Goal: Task Accomplishment & Management: Use online tool/utility

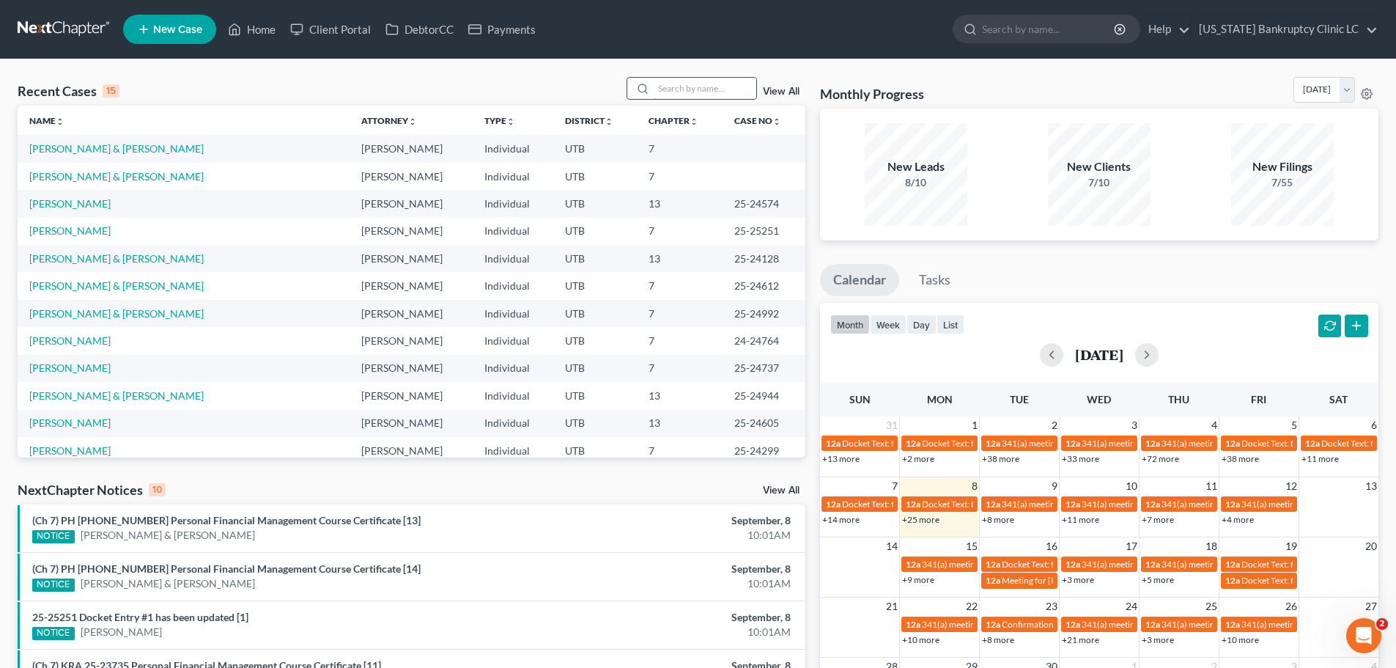
click at [683, 86] on input "search" at bounding box center [705, 88] width 103 height 21
type input "[PERSON_NAME]"
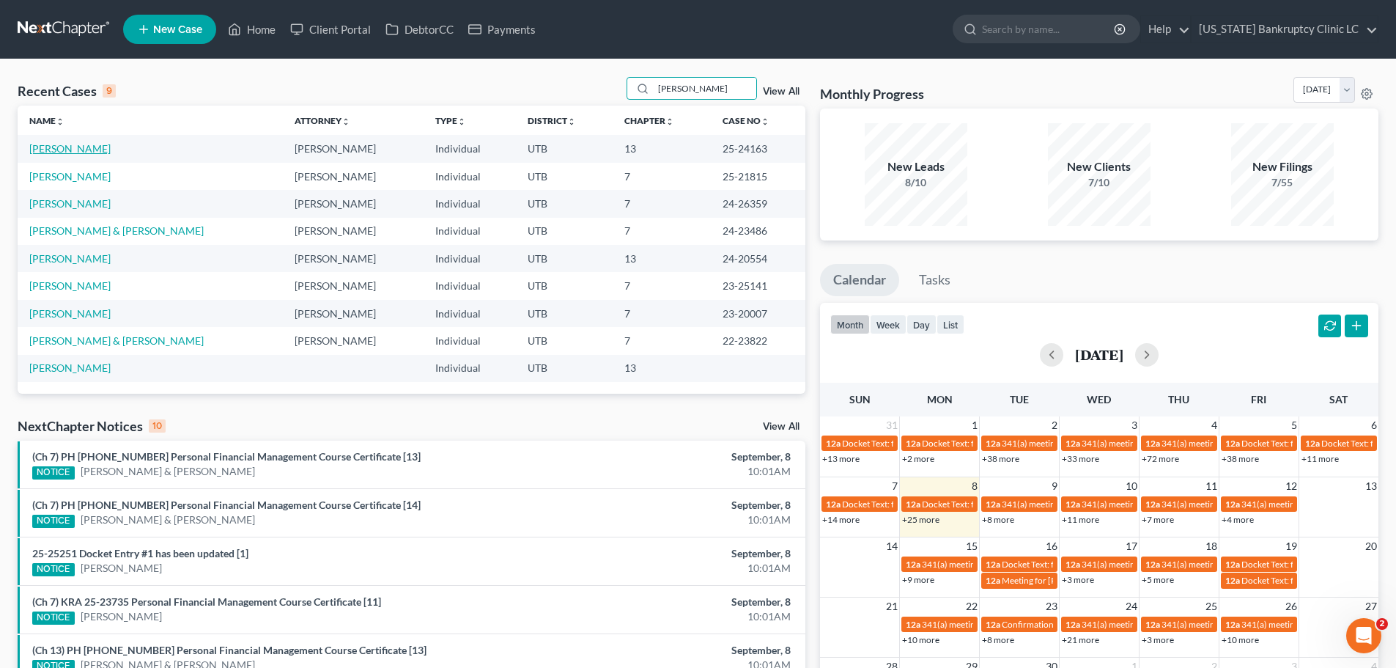
click at [59, 148] on link "[PERSON_NAME]" at bounding box center [69, 148] width 81 height 12
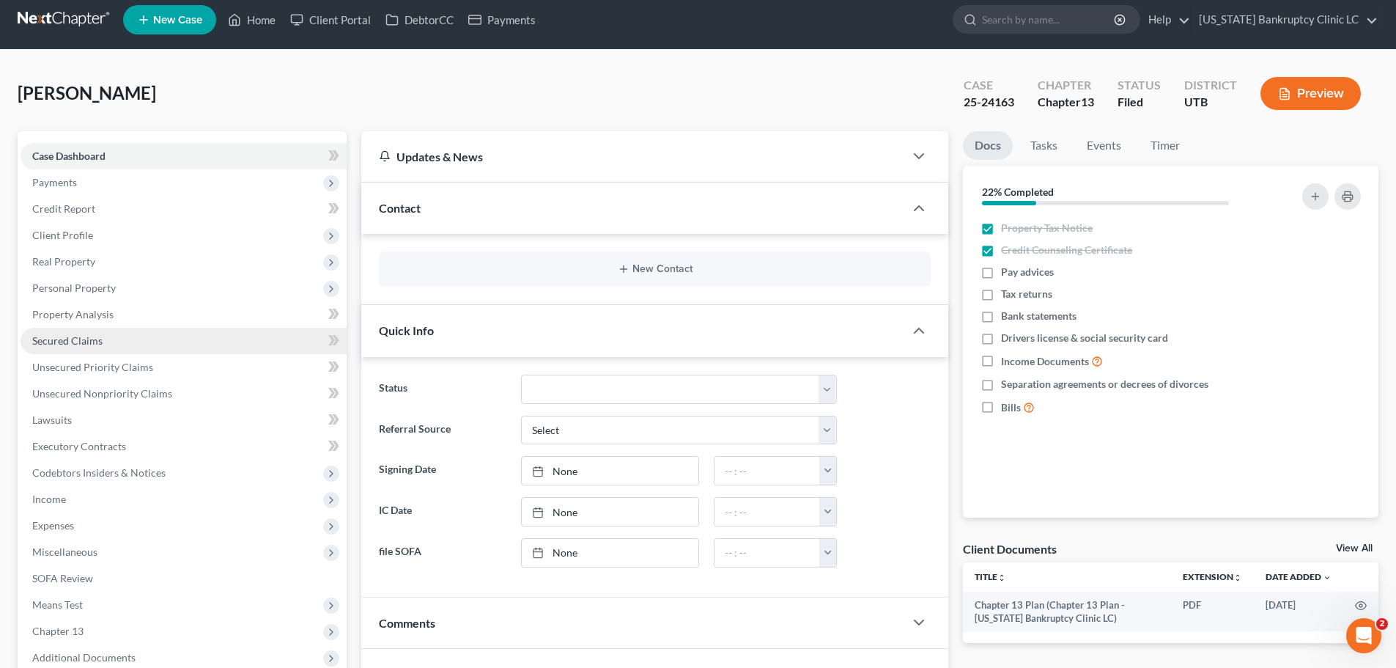
scroll to position [147, 0]
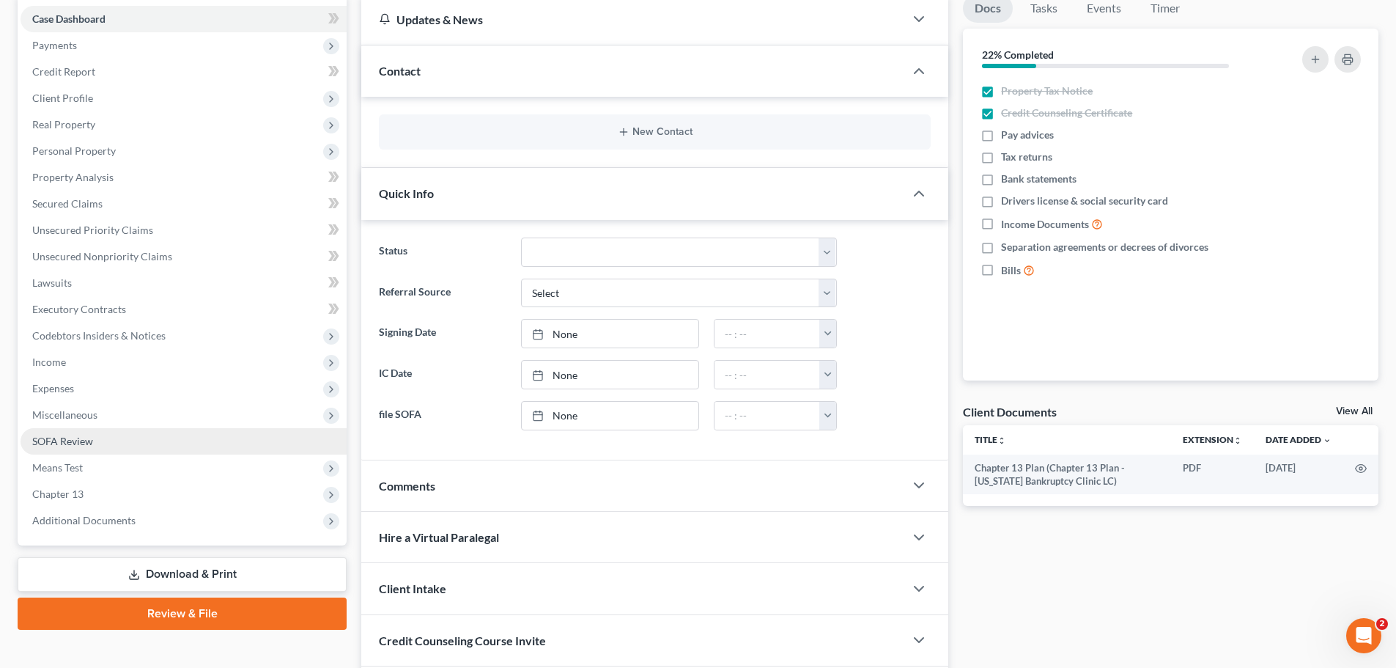
click at [98, 433] on link "SOFA Review" at bounding box center [184, 441] width 326 height 26
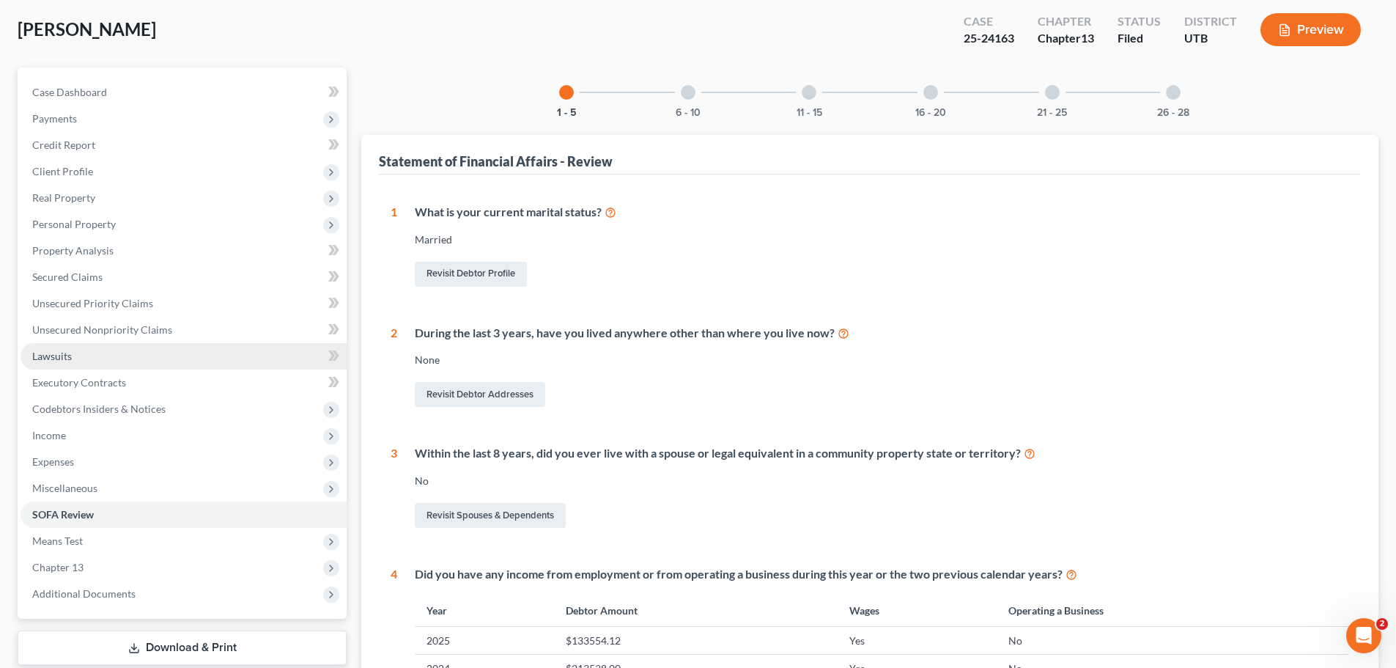
scroll to position [147, 0]
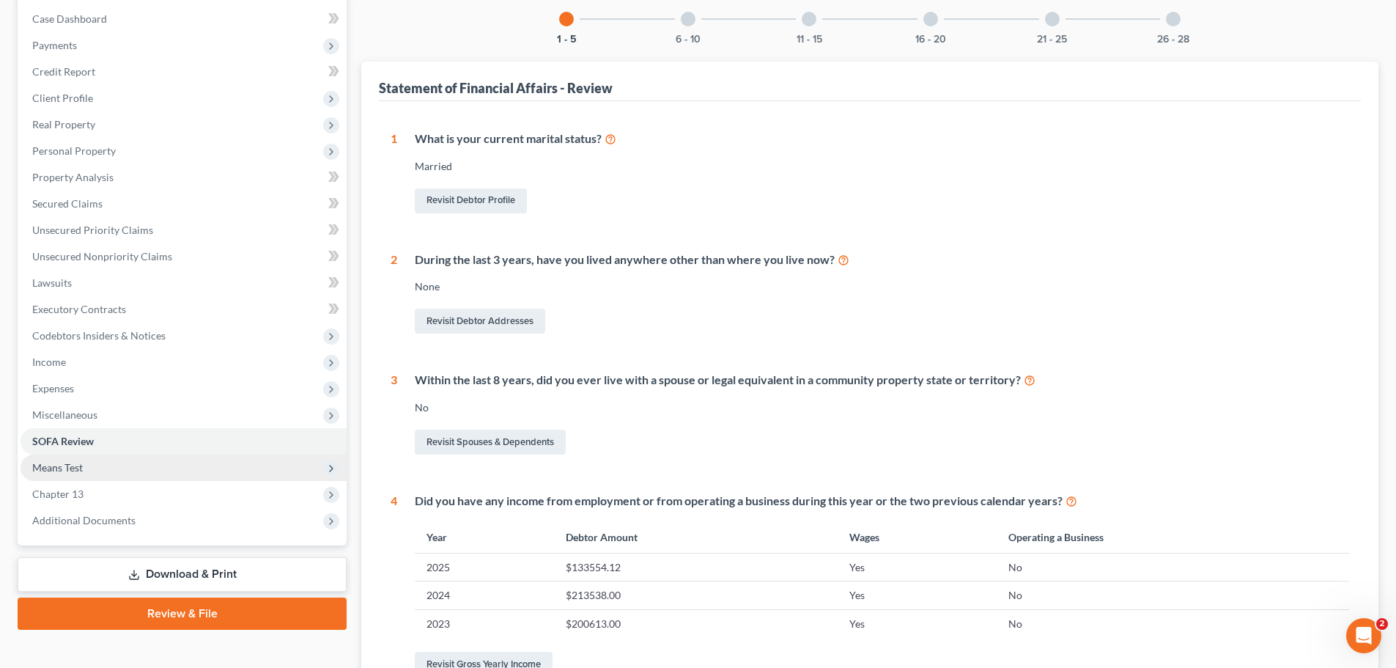
click at [91, 466] on span "Means Test" at bounding box center [184, 467] width 326 height 26
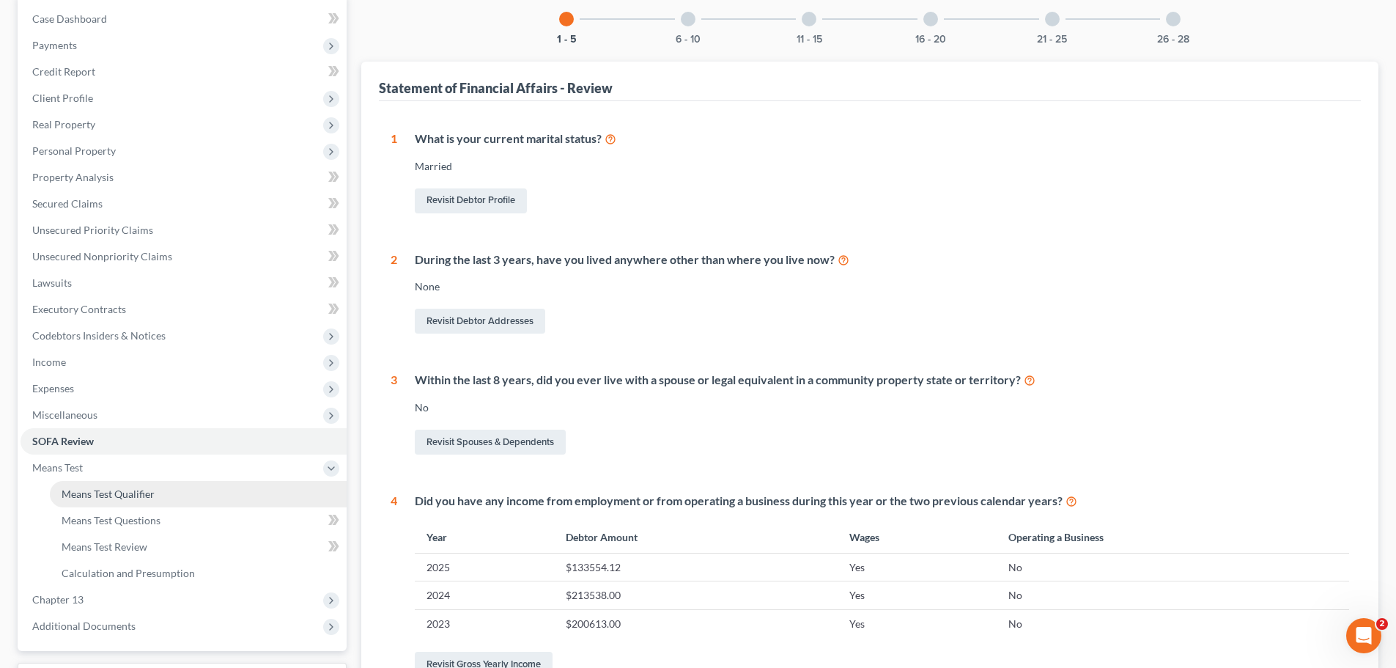
click at [114, 486] on link "Means Test Qualifier" at bounding box center [198, 494] width 297 height 26
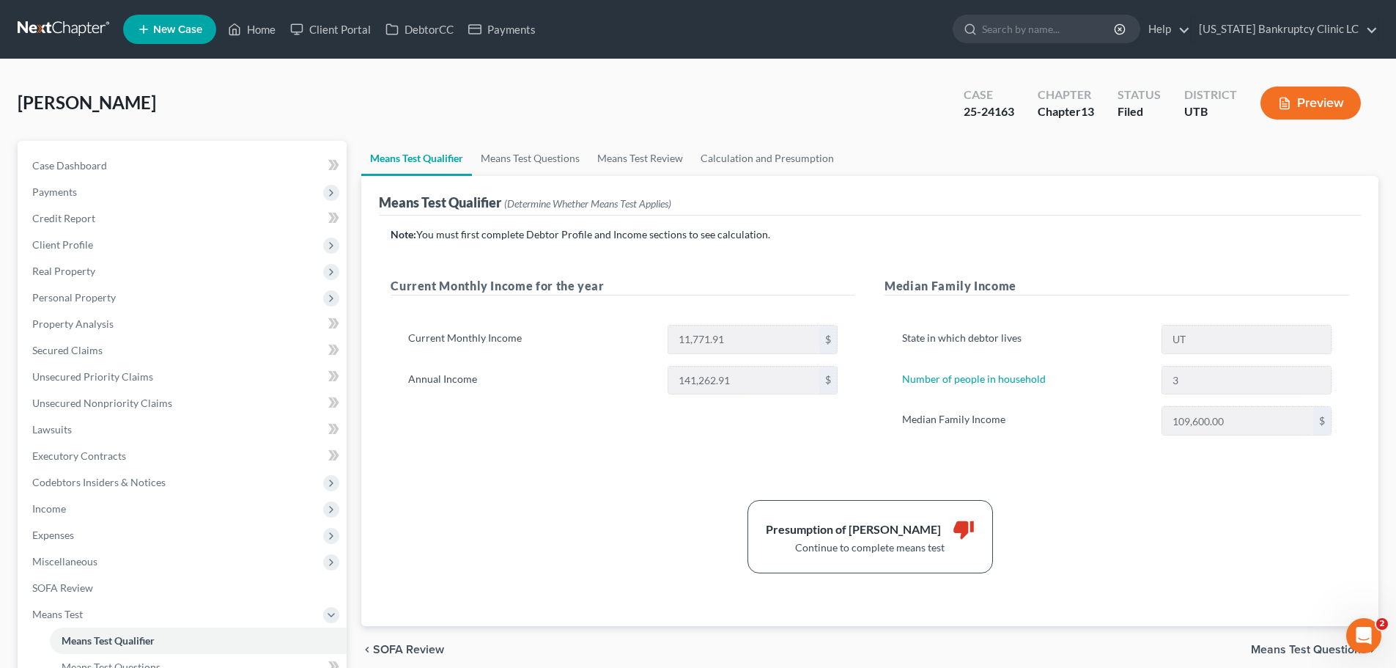
scroll to position [147, 0]
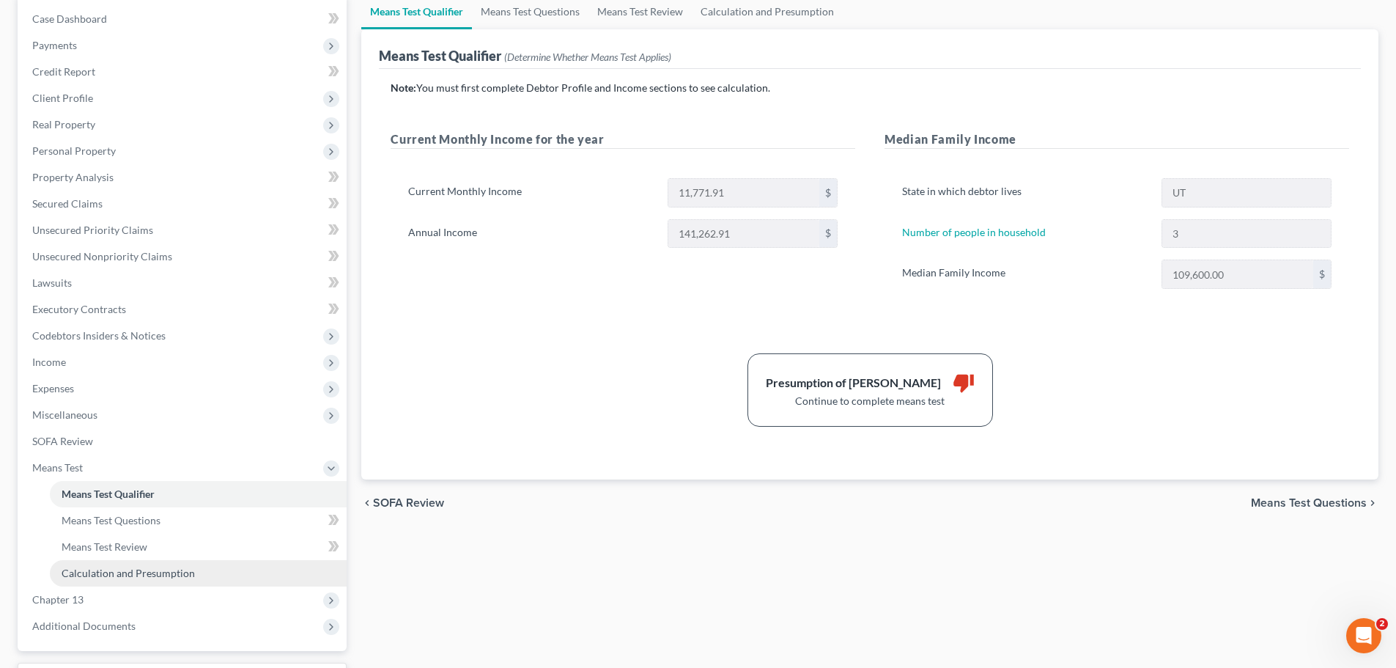
click at [142, 570] on span "Calculation and Presumption" at bounding box center [128, 572] width 133 height 12
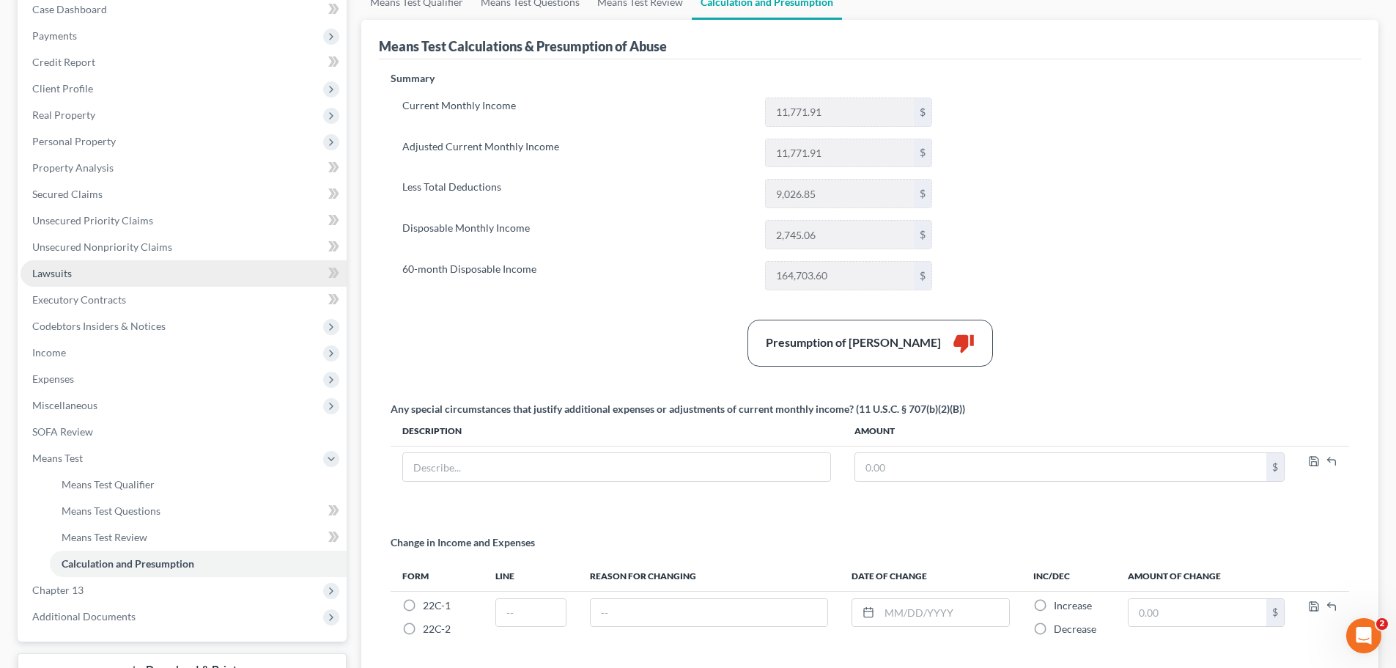
scroll to position [220, 0]
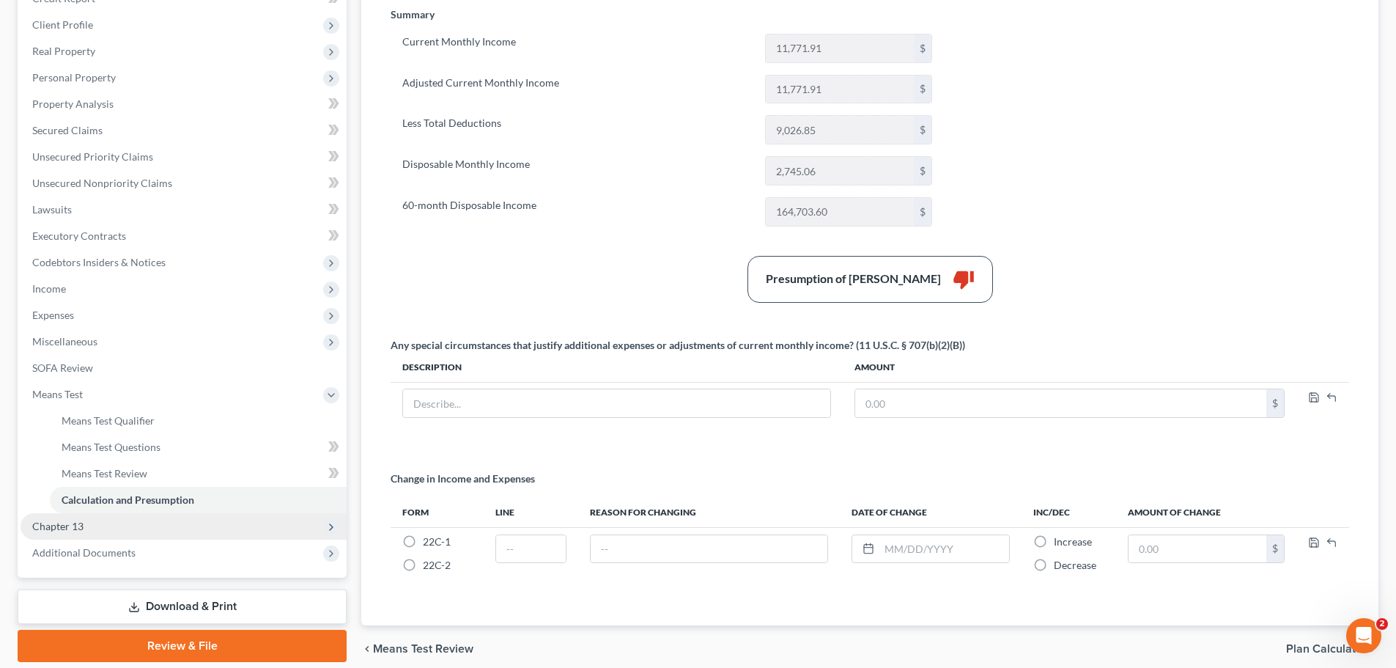
click at [94, 531] on span "Chapter 13" at bounding box center [184, 526] width 326 height 26
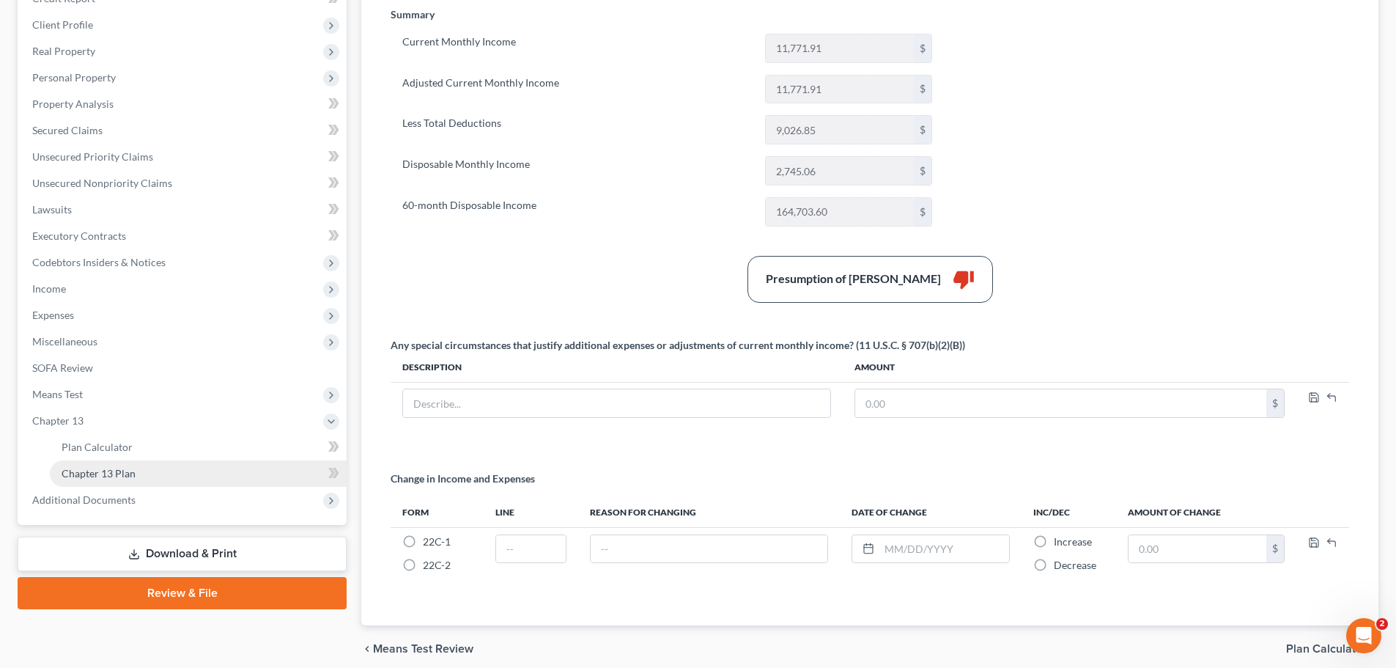
click at [107, 474] on span "Chapter 13 Plan" at bounding box center [99, 473] width 74 height 12
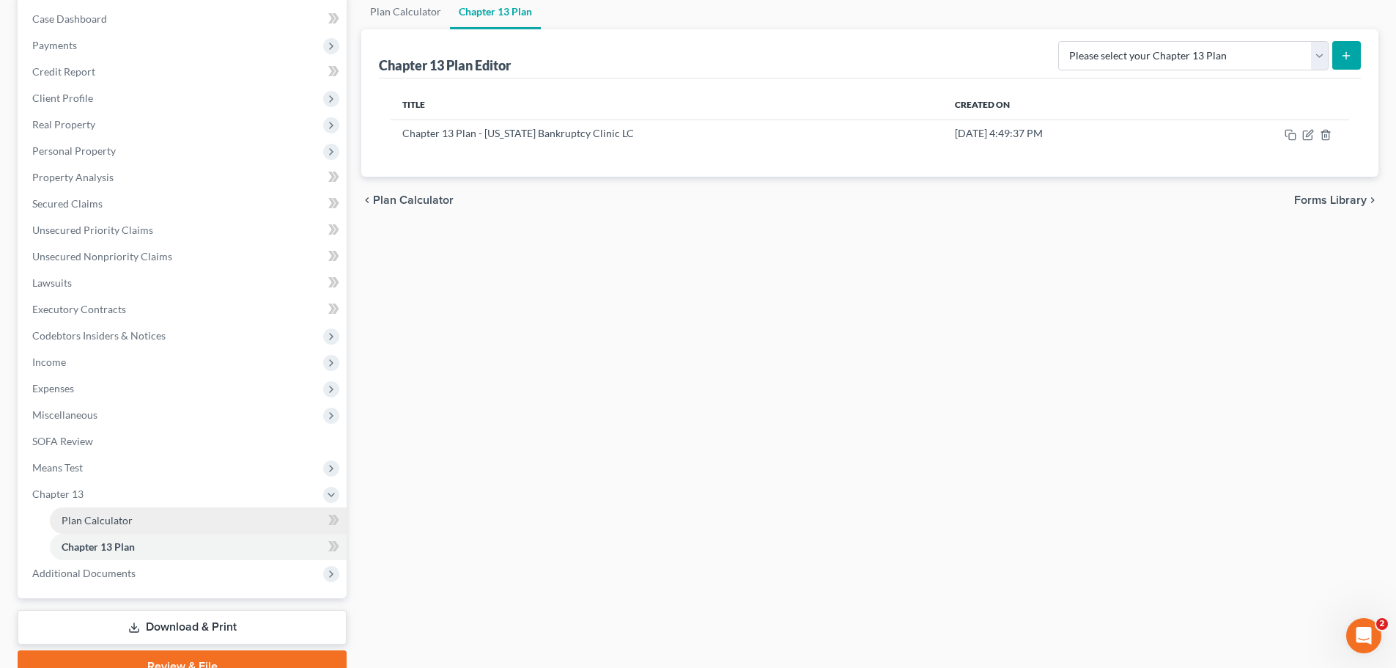
click at [94, 517] on span "Plan Calculator" at bounding box center [97, 520] width 71 height 12
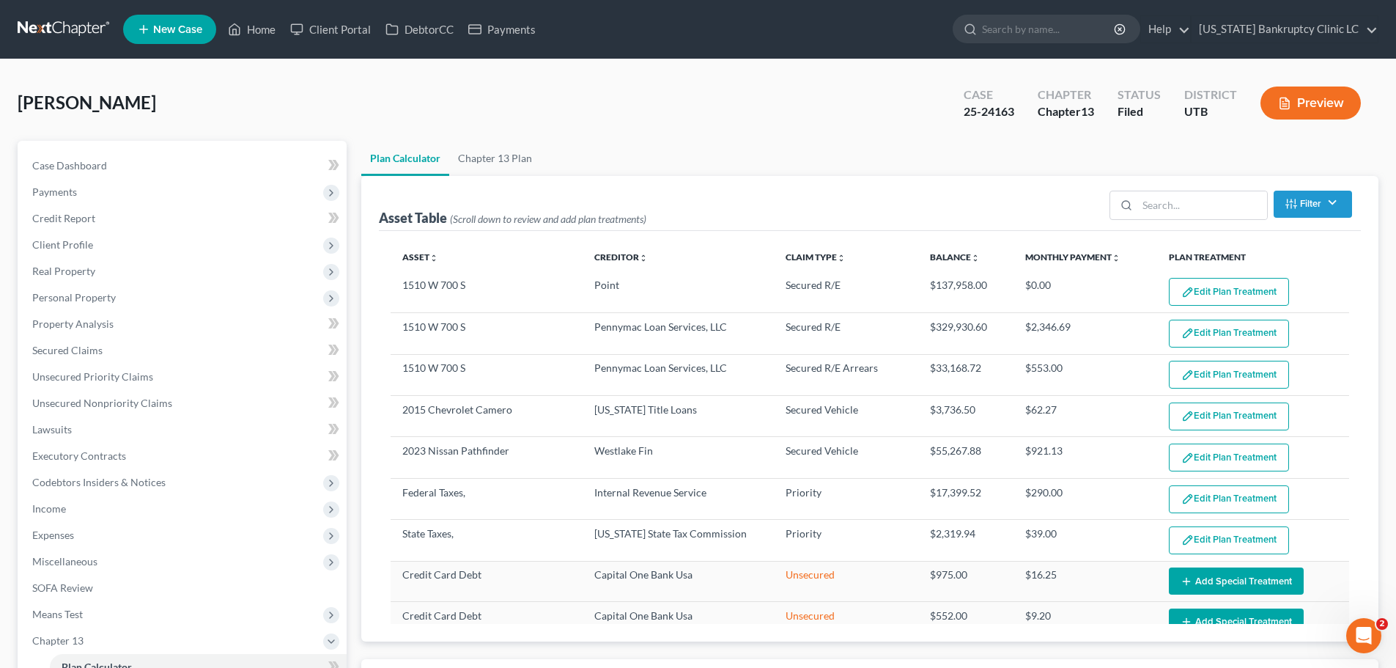
select select "59"
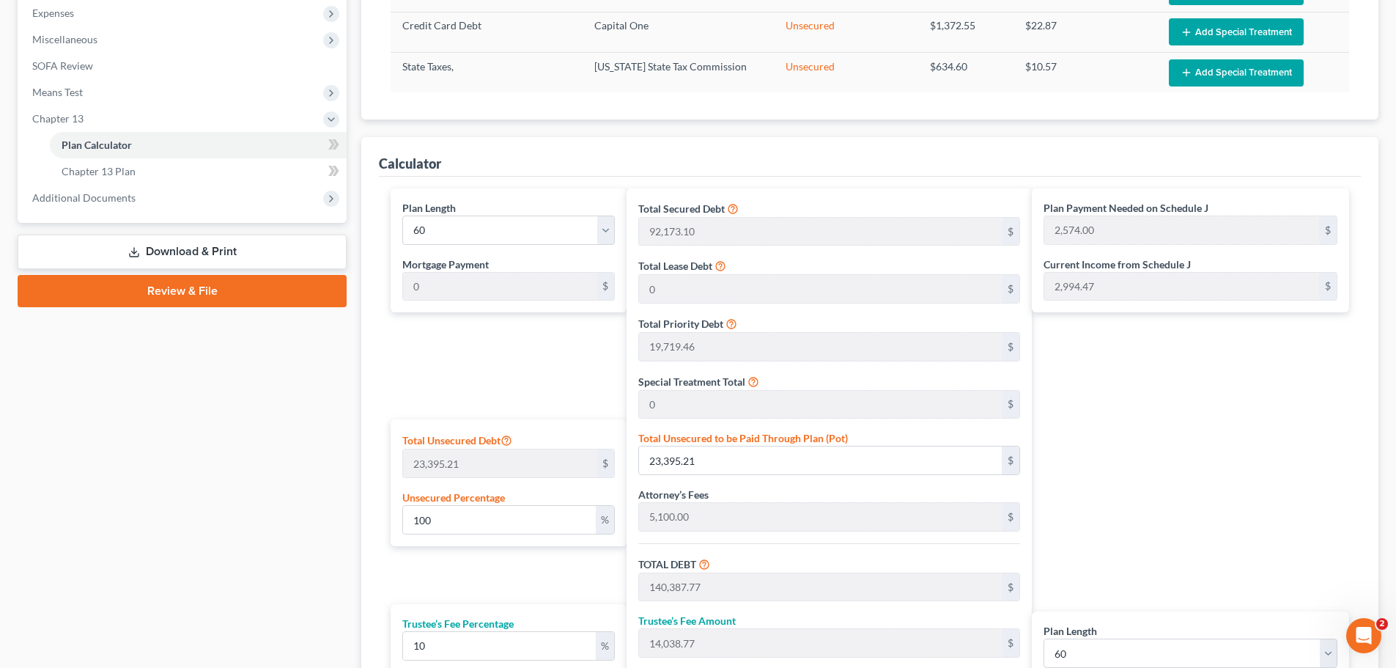
scroll to position [440, 0]
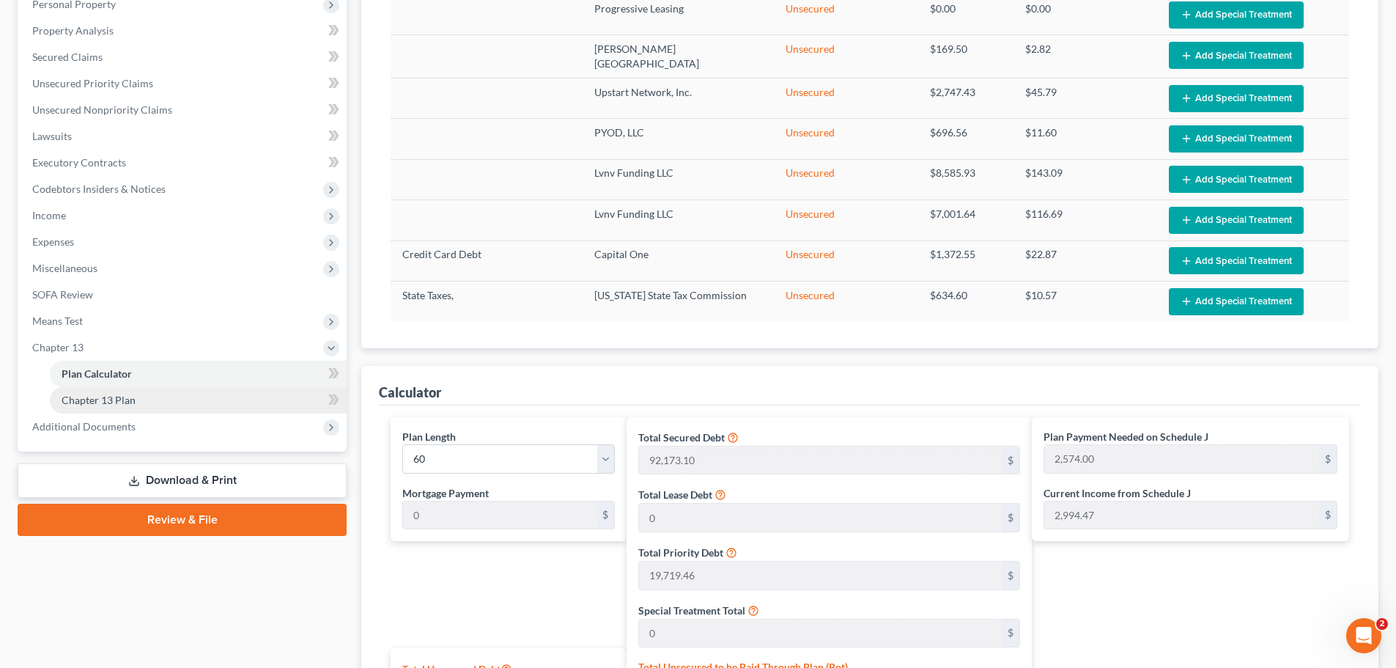
click at [144, 396] on link "Chapter 13 Plan" at bounding box center [198, 400] width 297 height 26
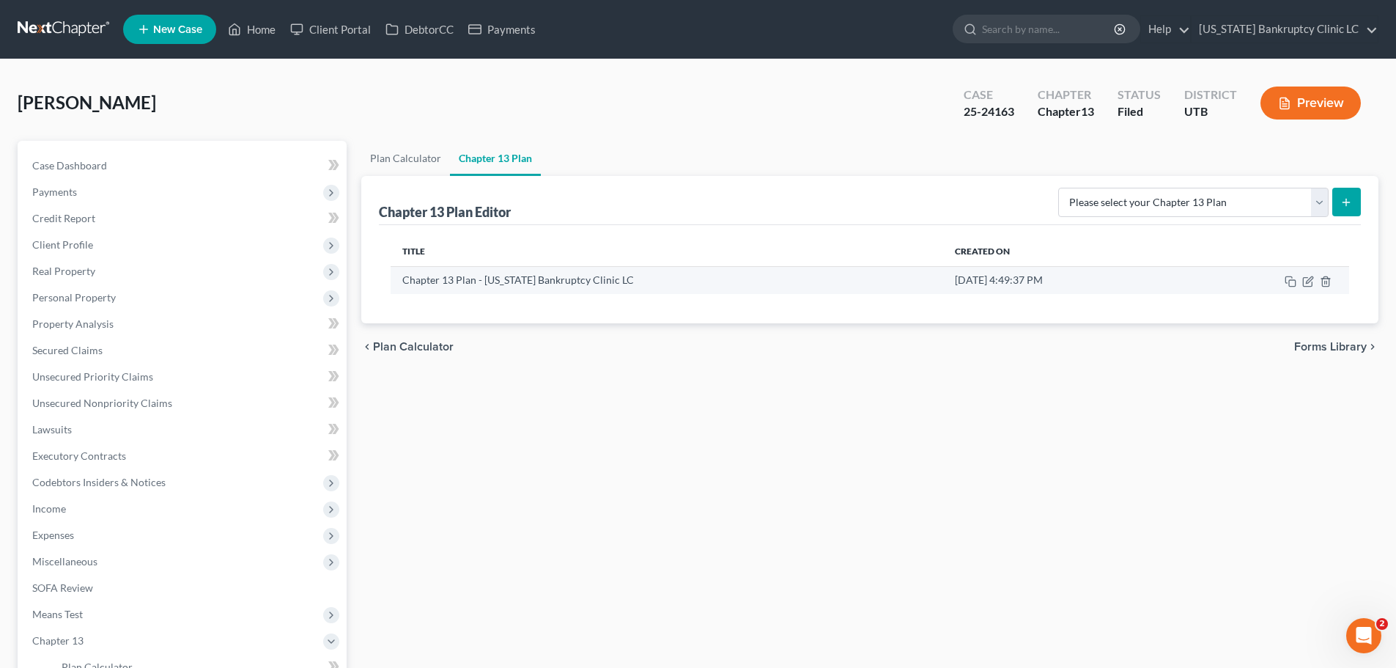
click at [539, 281] on td "Chapter 13 Plan - [US_STATE] Bankruptcy Clinic LC" at bounding box center [667, 280] width 552 height 28
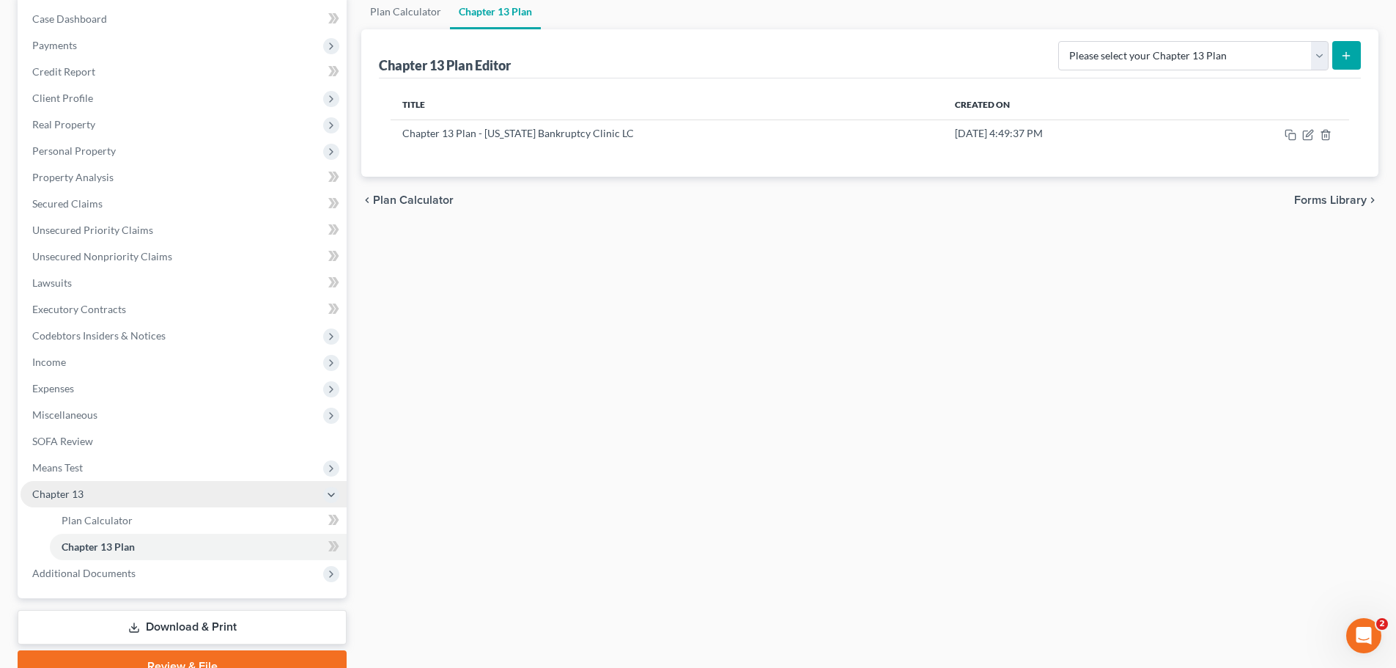
scroll to position [217, 0]
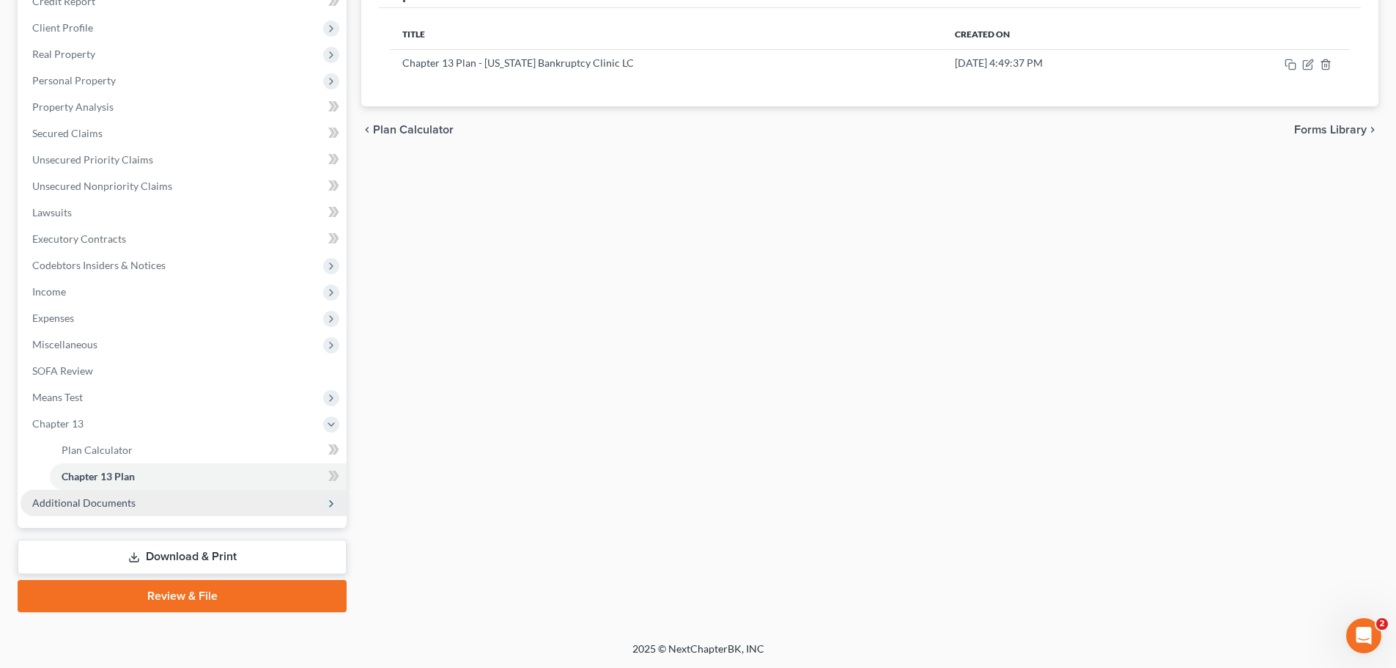
click at [117, 502] on span "Additional Documents" at bounding box center [83, 502] width 103 height 12
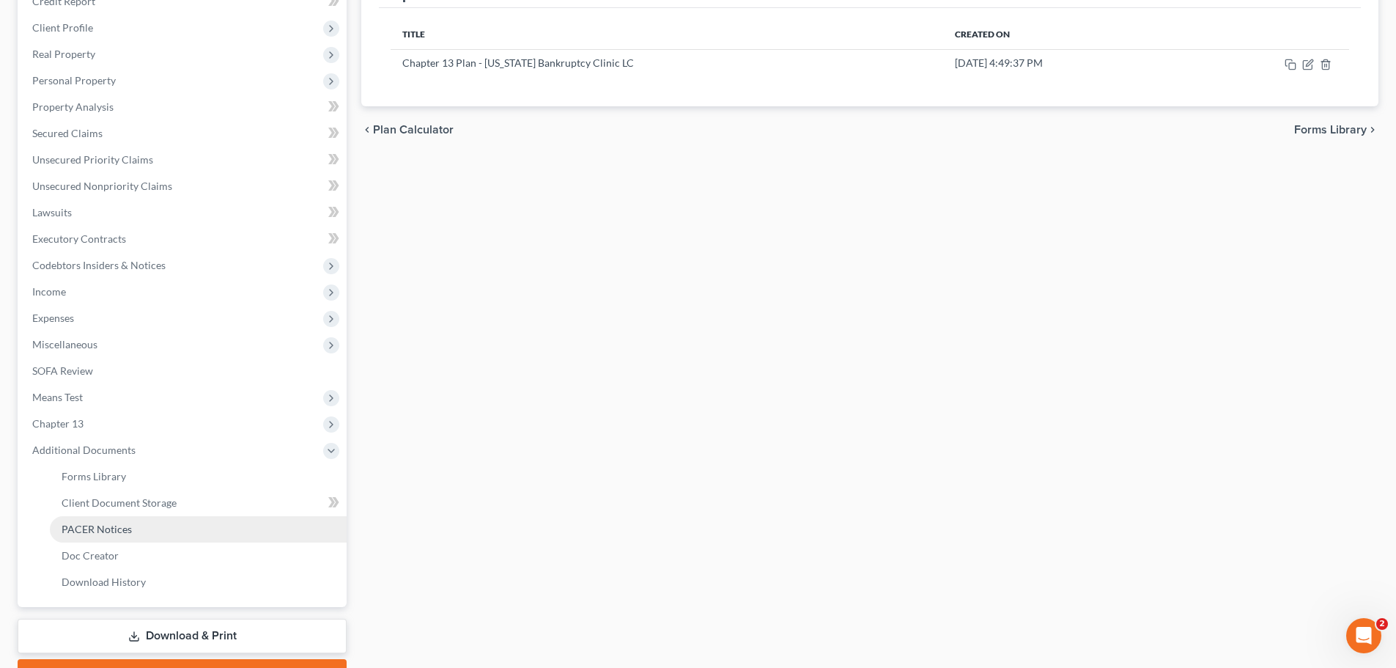
click at [99, 528] on span "PACER Notices" at bounding box center [97, 529] width 70 height 12
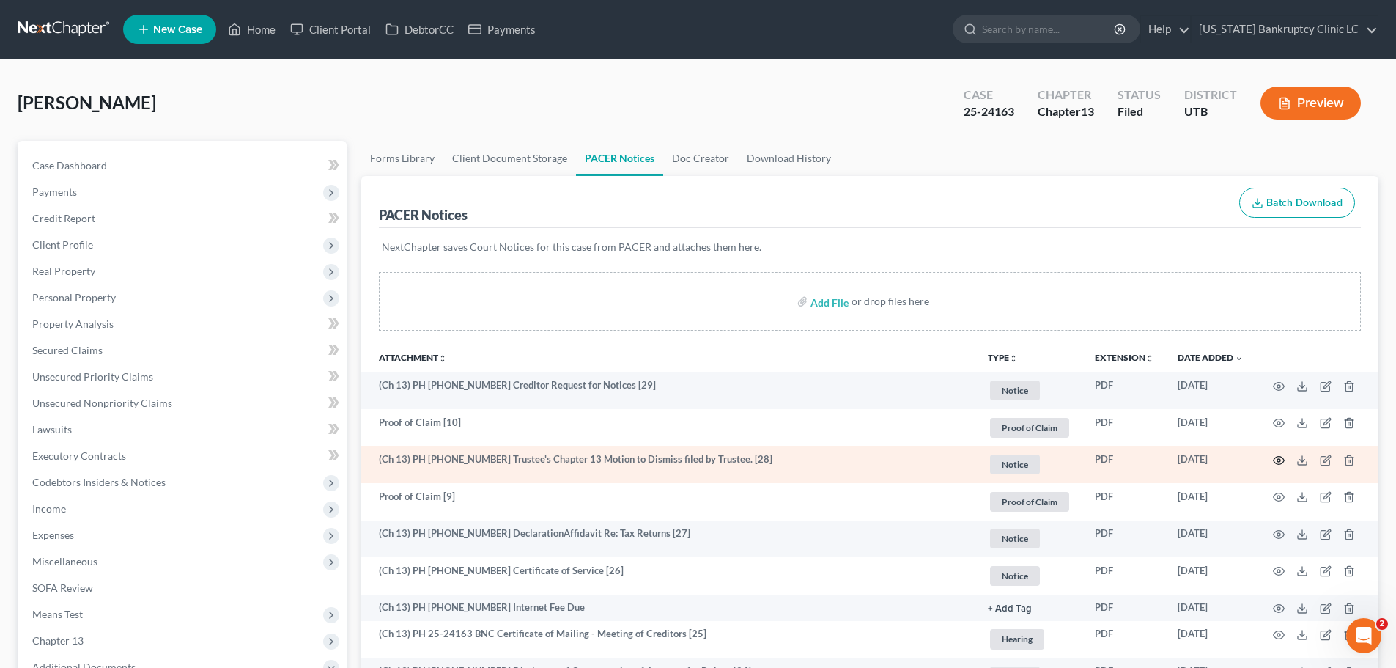
click at [1277, 460] on circle "button" at bounding box center [1278, 460] width 3 height 3
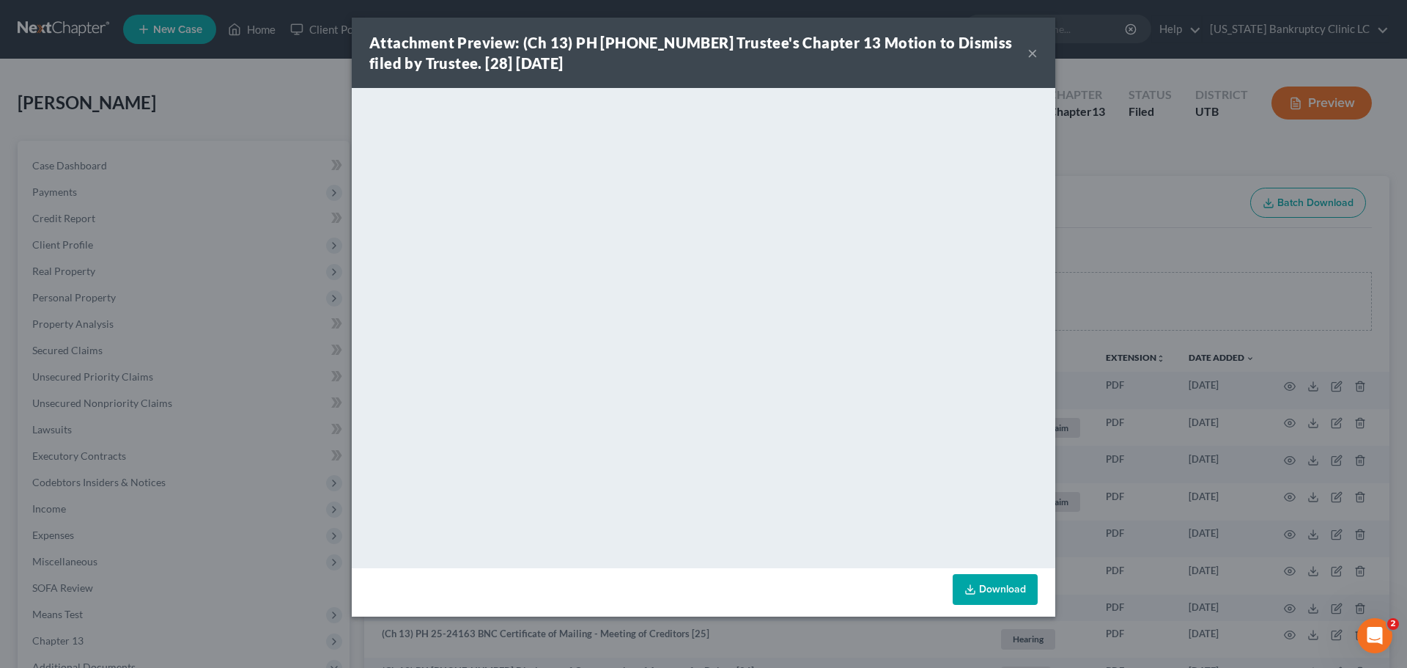
click at [1036, 48] on button "×" at bounding box center [1032, 53] width 10 height 18
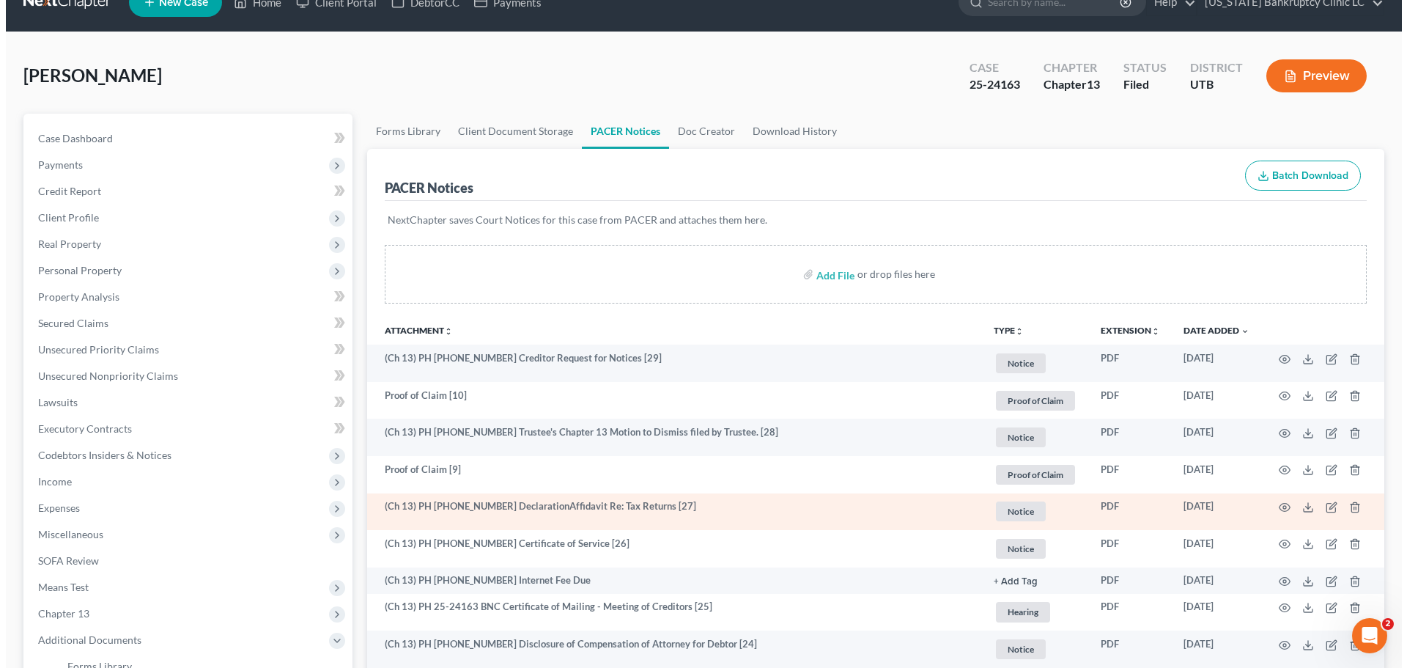
scroll to position [73, 0]
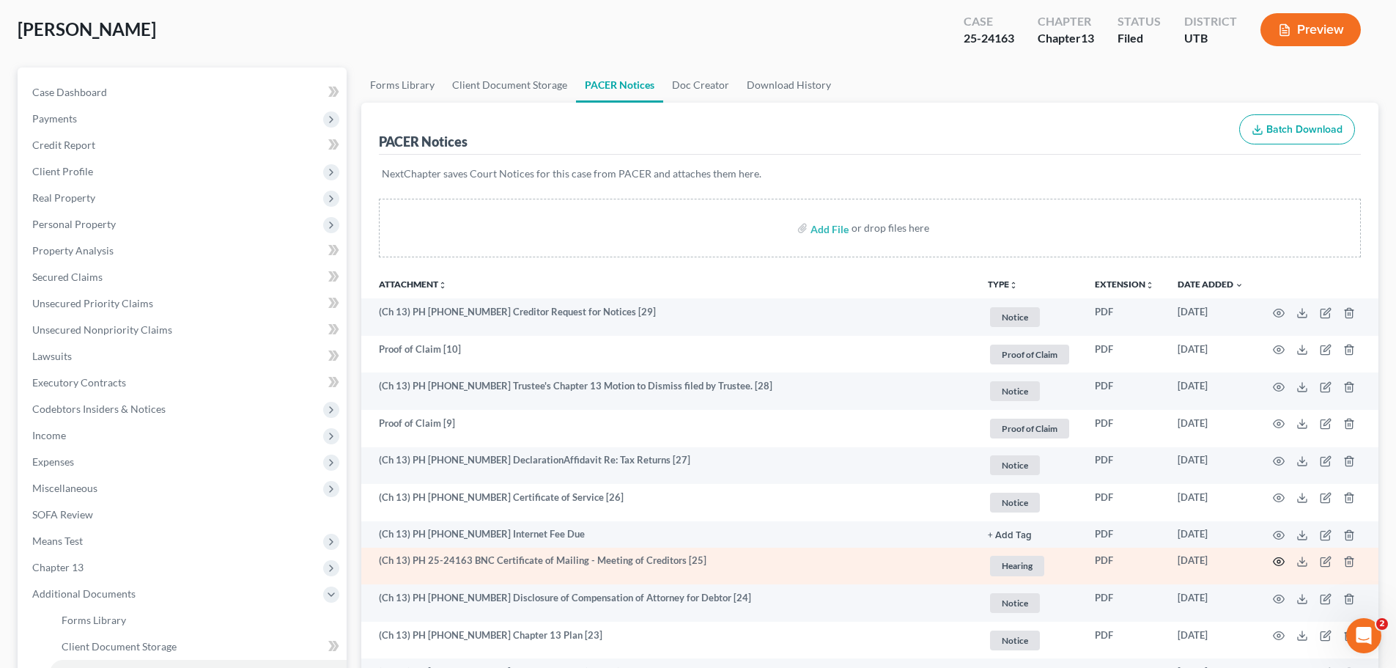
click at [1280, 560] on circle "button" at bounding box center [1278, 561] width 3 height 3
